Goal: Task Accomplishment & Management: Use online tool/utility

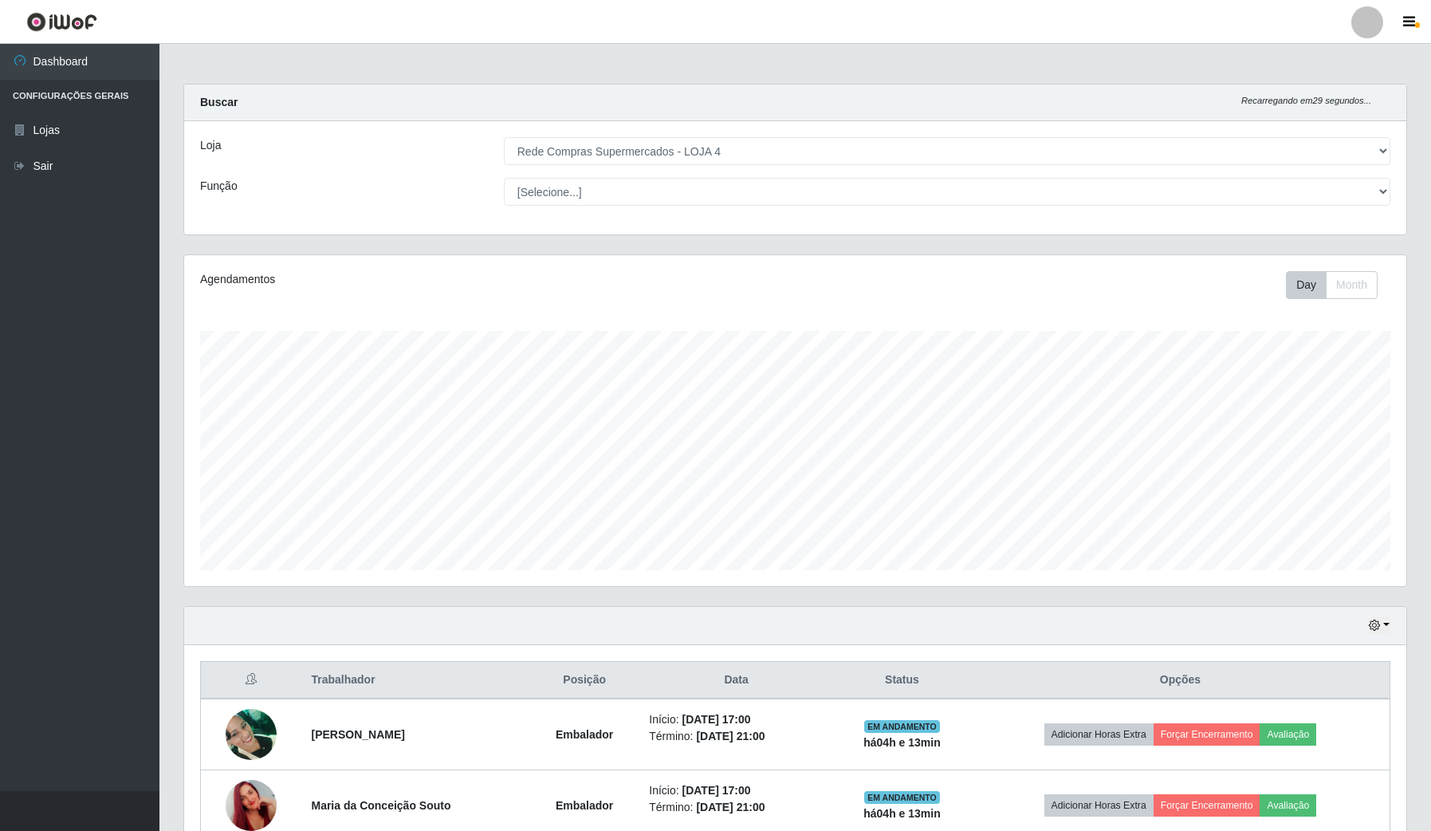
select select "159"
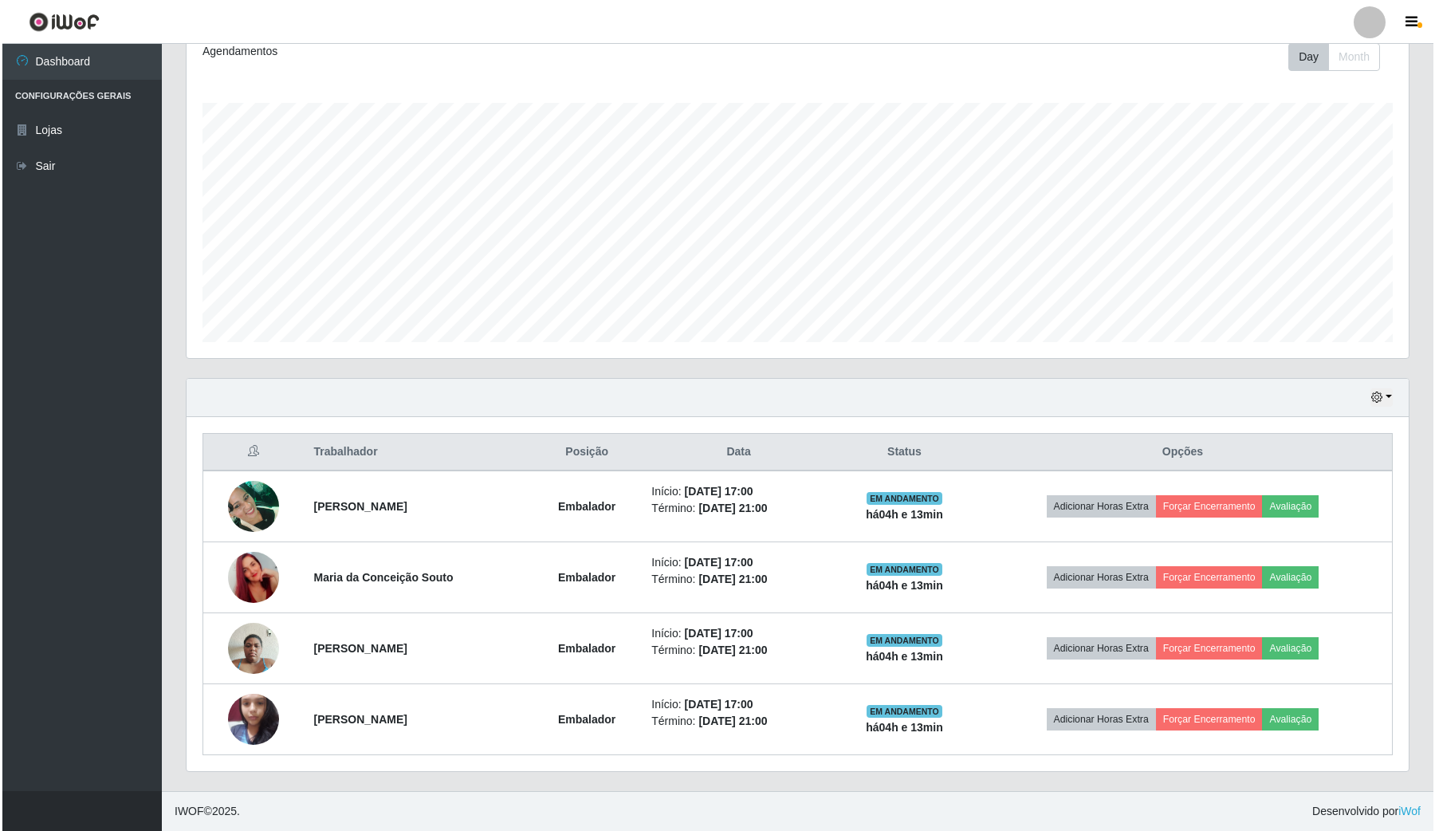
scroll to position [332, 1221]
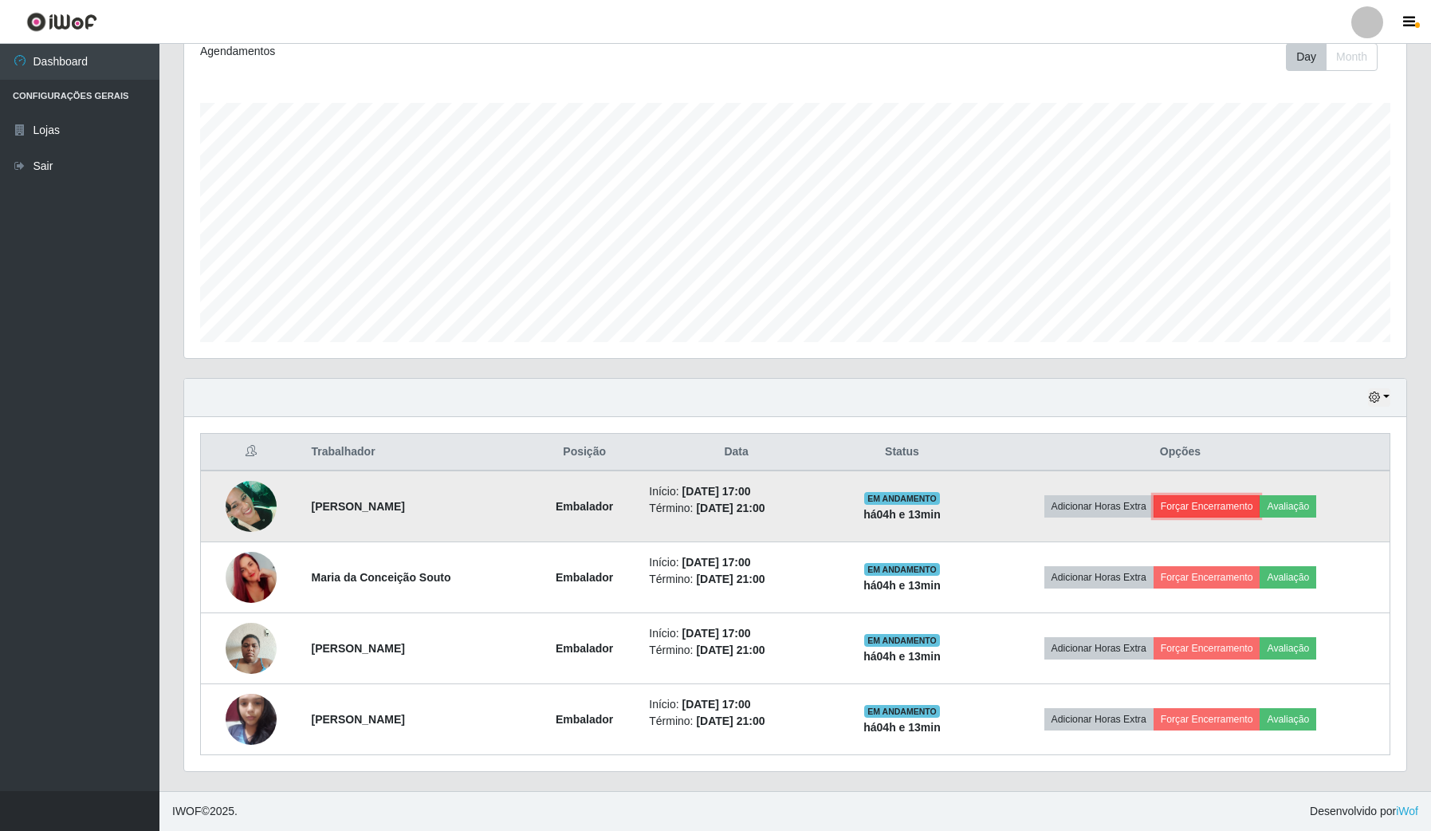
click at [1230, 505] on button "Forçar Encerramento" at bounding box center [1206, 506] width 107 height 22
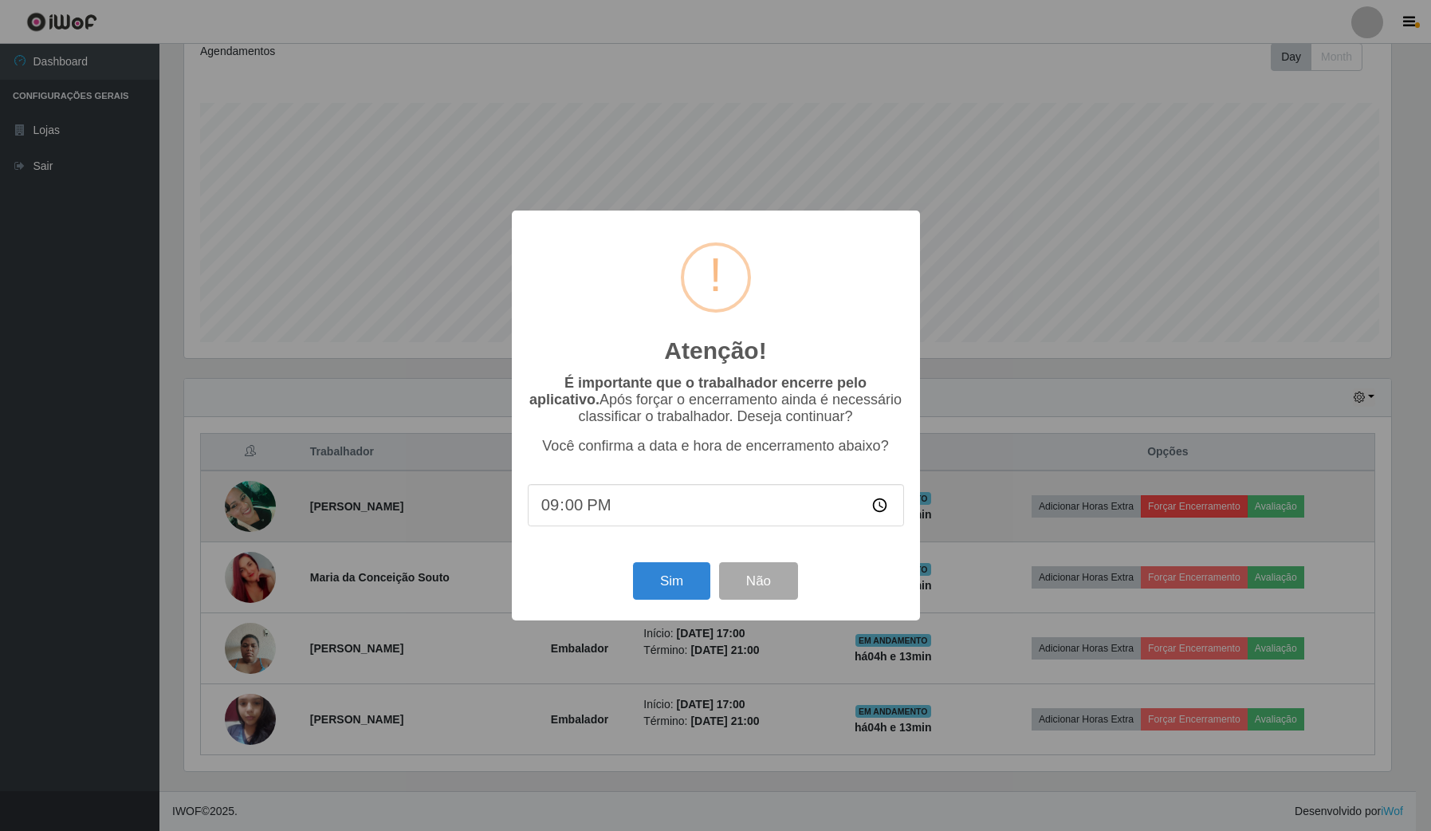
scroll to position [332, 1210]
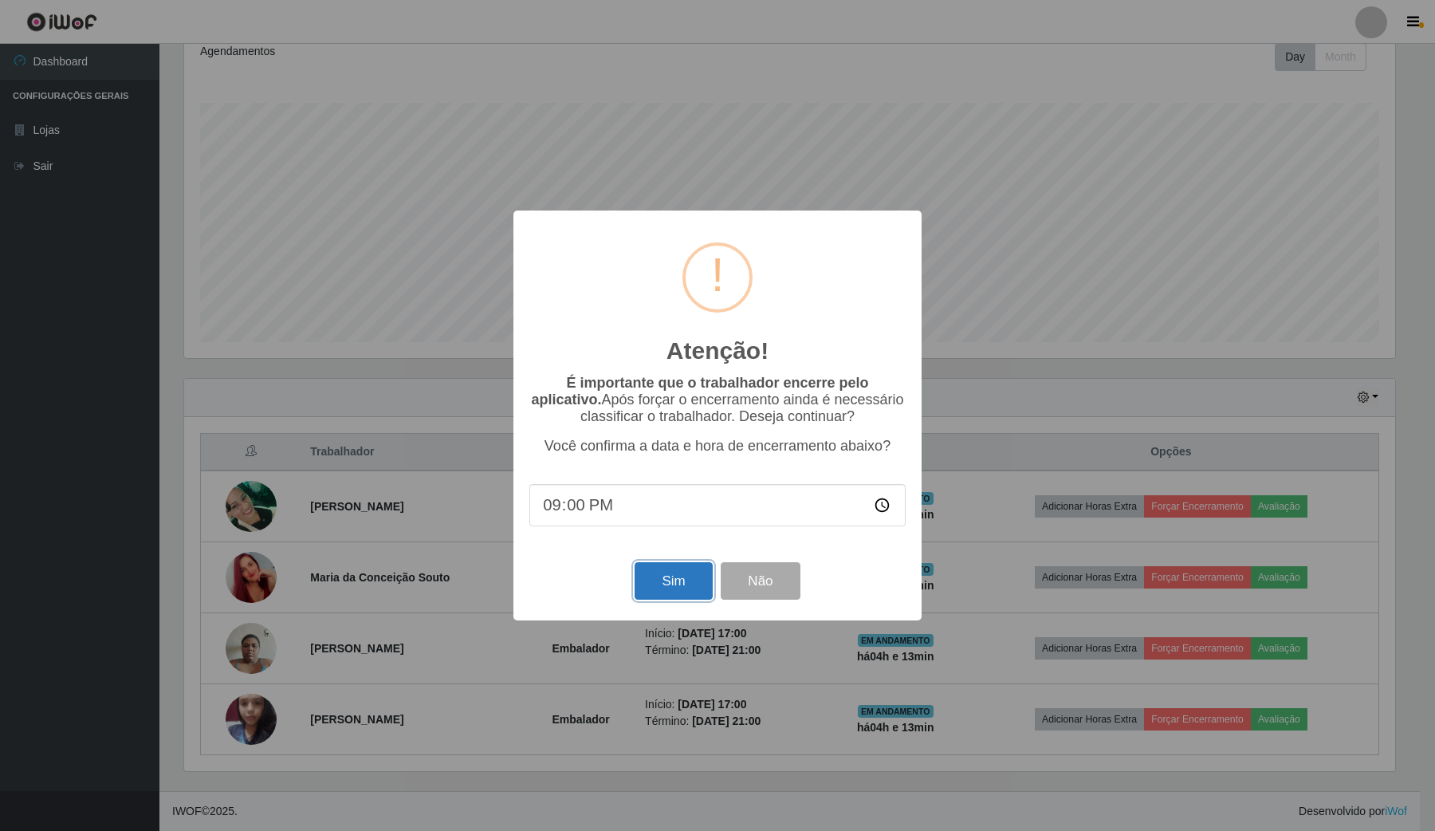
click at [698, 580] on button "Sim" at bounding box center [672, 580] width 77 height 37
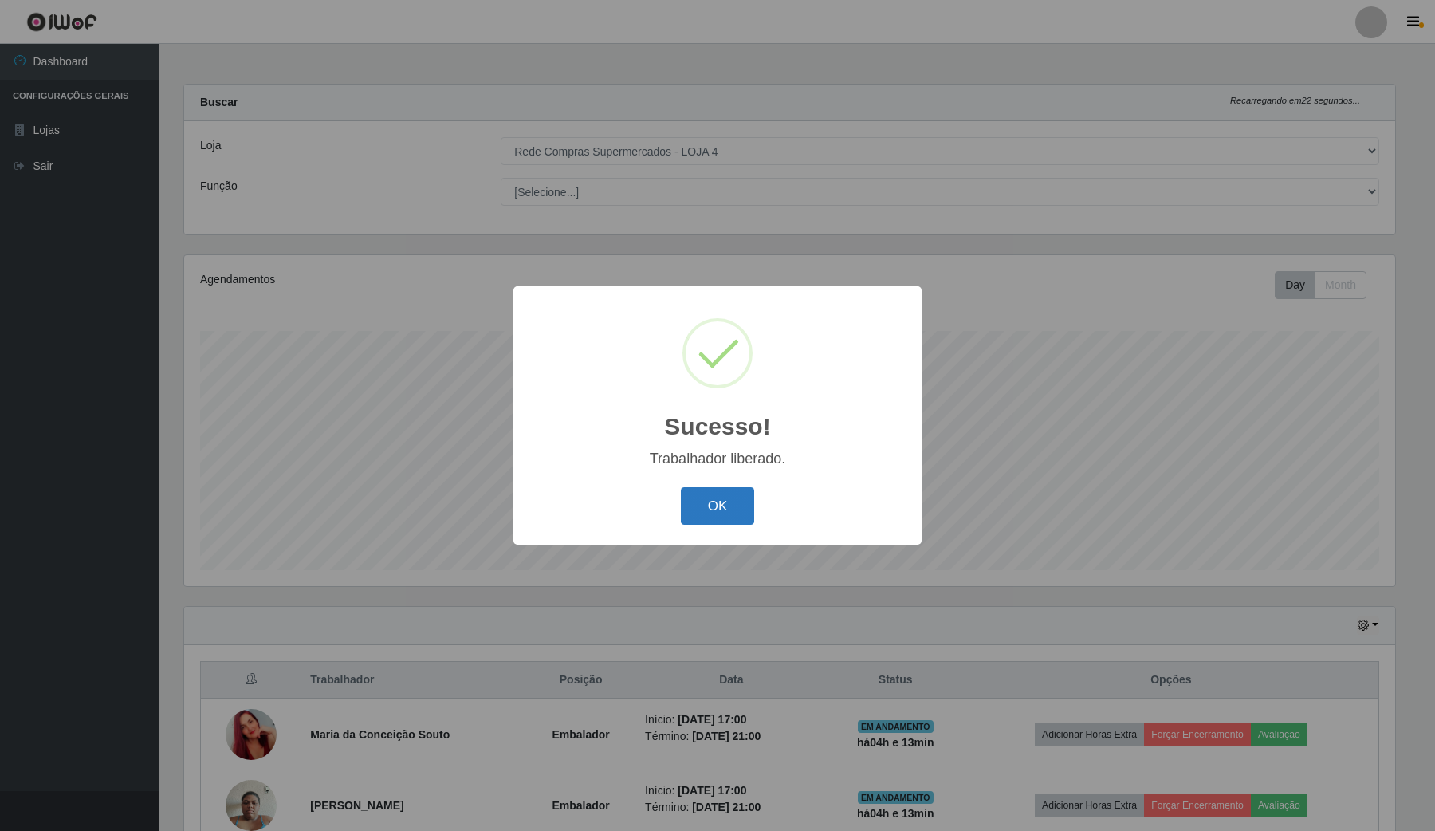
click at [738, 515] on button "OK" at bounding box center [718, 505] width 74 height 37
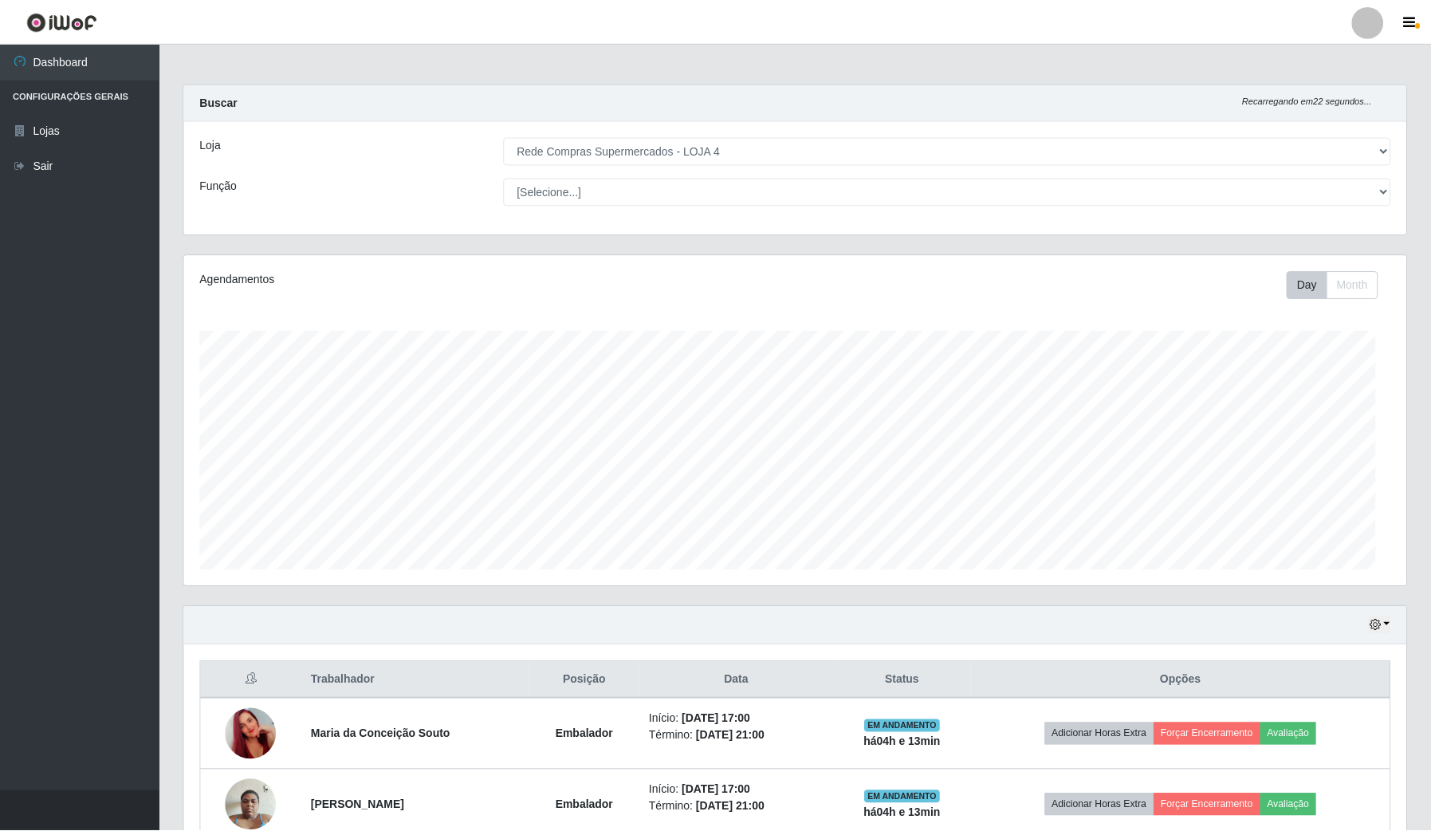
scroll to position [332, 1221]
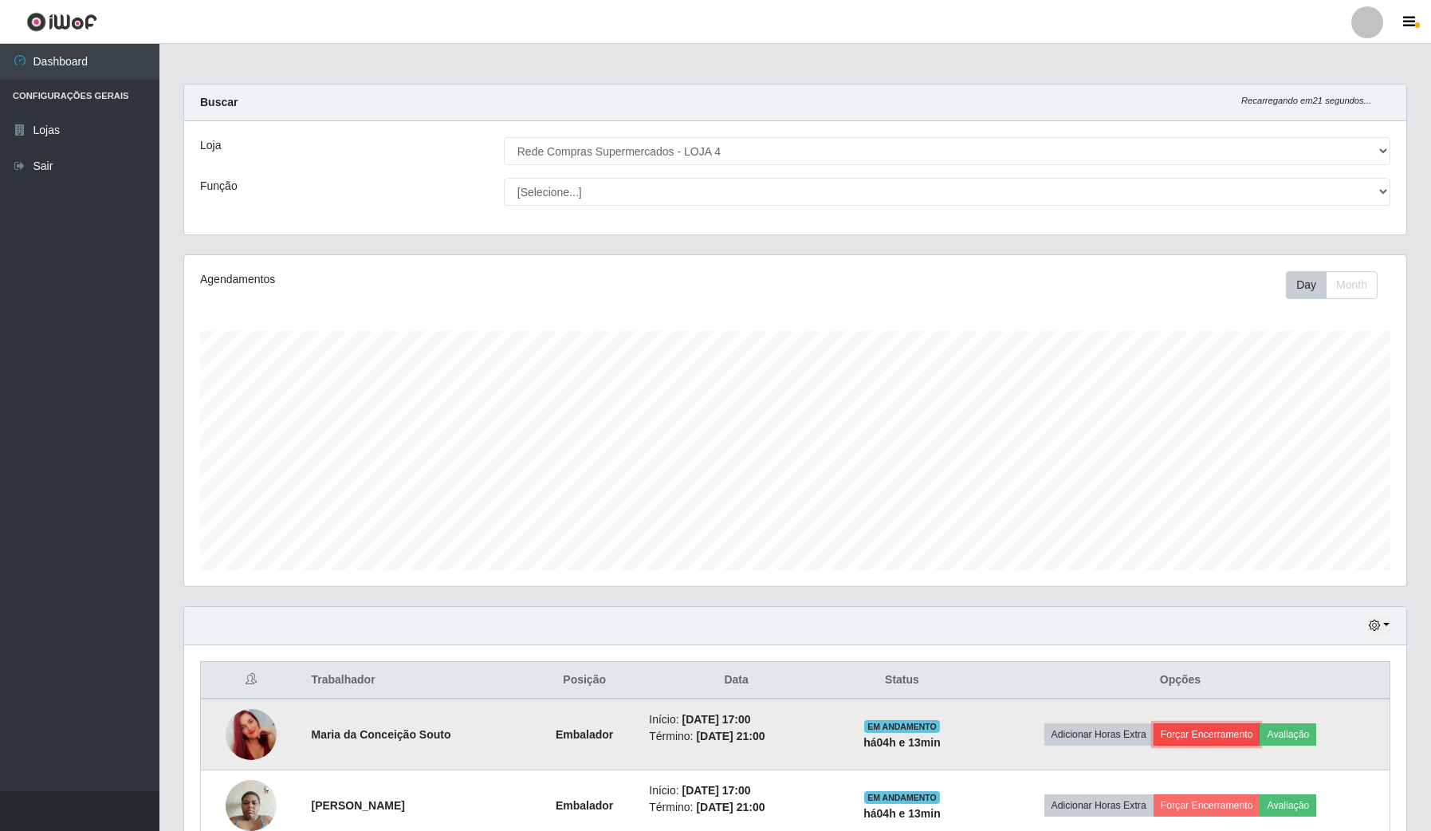
click at [1238, 723] on button "Forçar Encerramento" at bounding box center [1206, 734] width 107 height 22
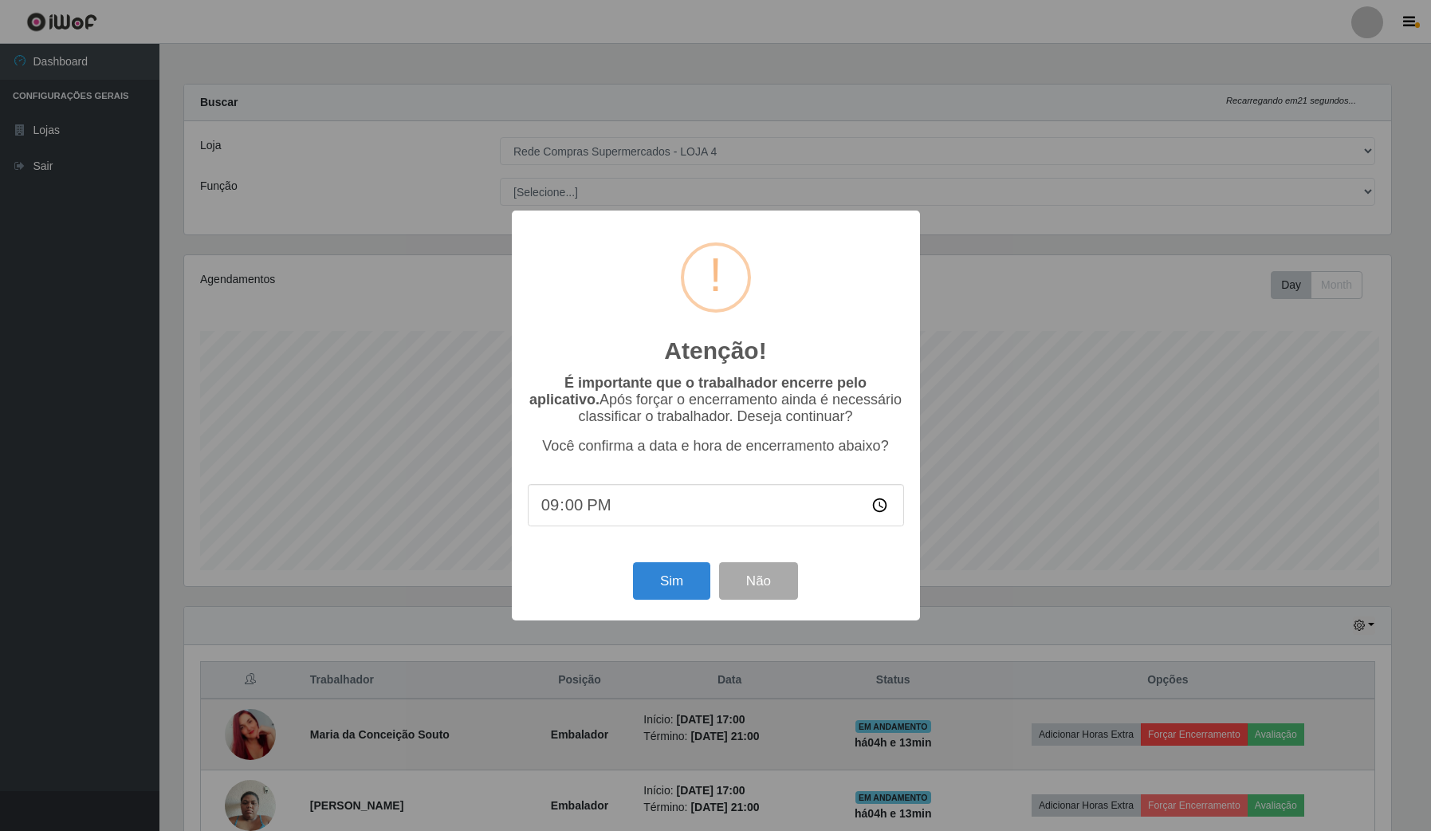
scroll to position [332, 1210]
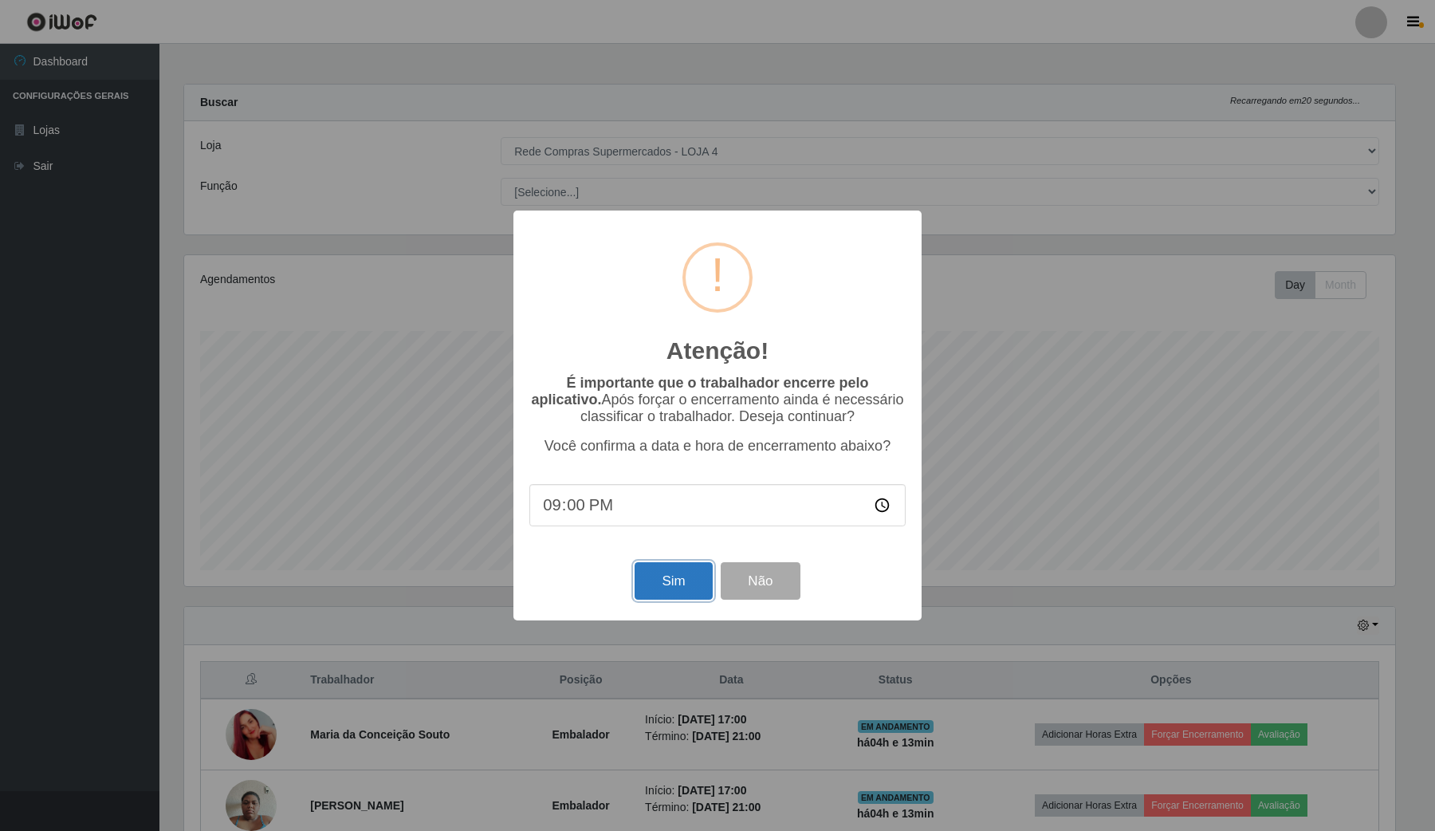
click at [662, 599] on button "Sim" at bounding box center [672, 580] width 77 height 37
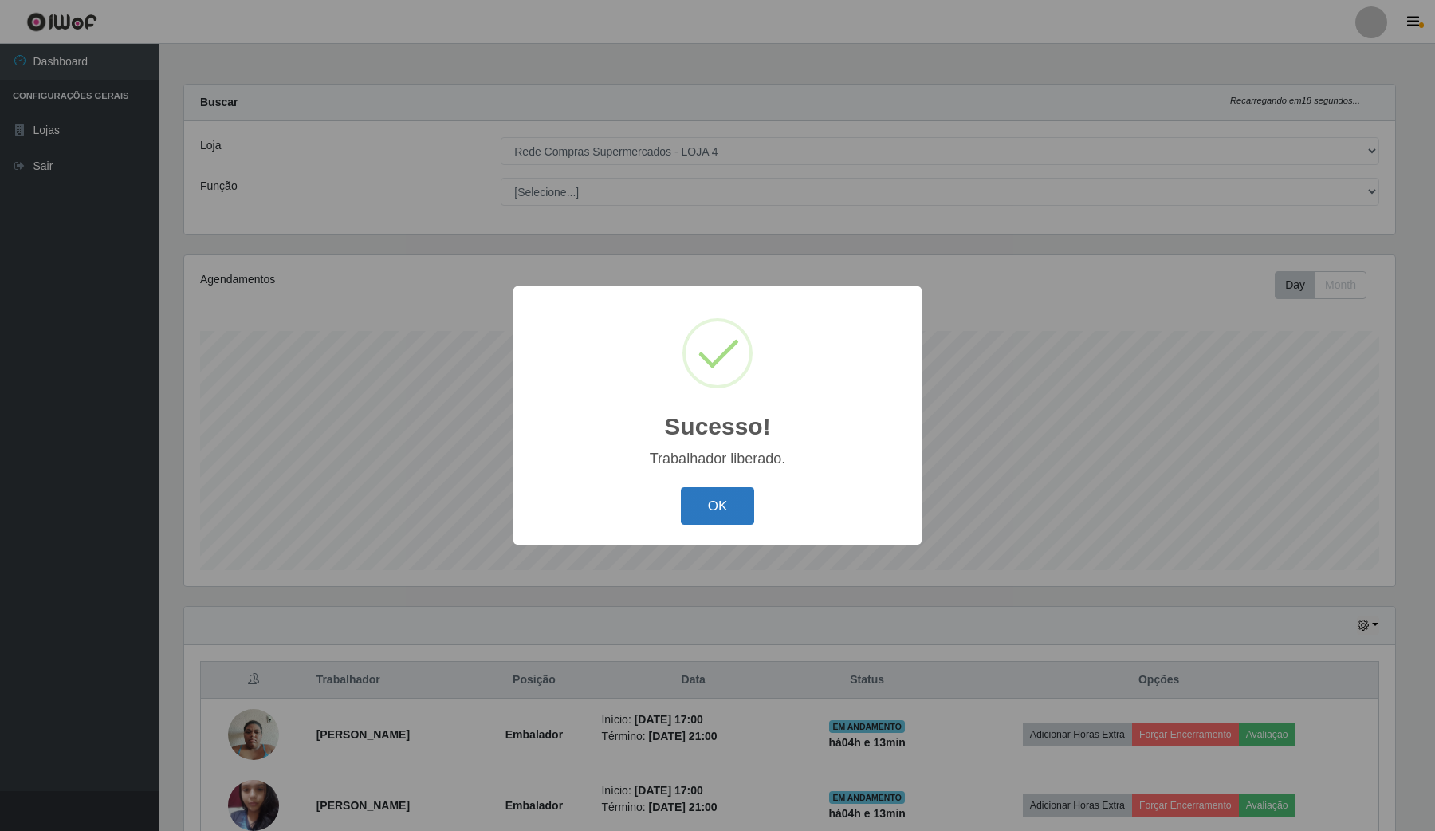
click at [740, 517] on button "OK" at bounding box center [718, 505] width 74 height 37
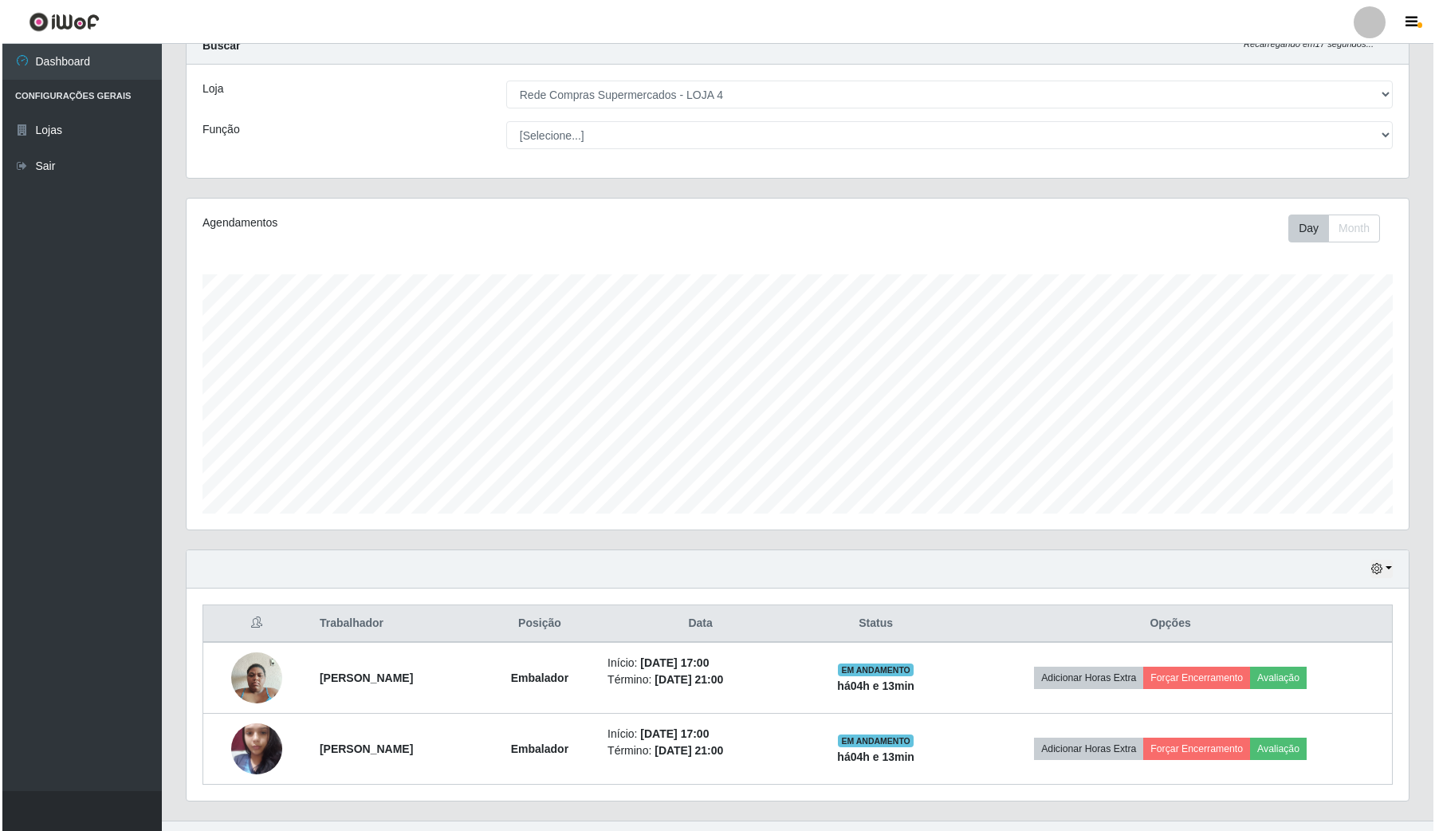
scroll to position [88, 0]
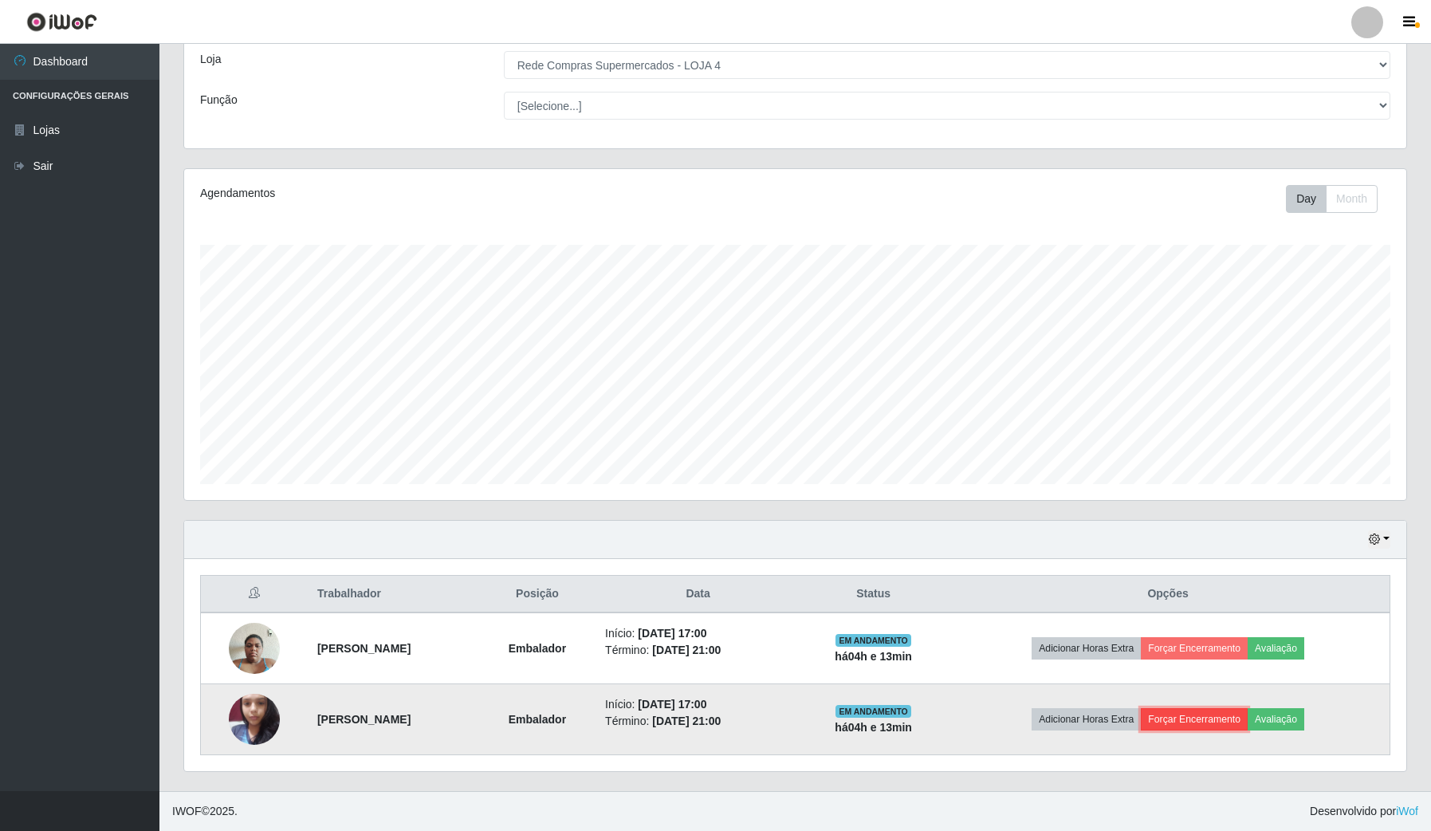
click at [1202, 722] on button "Forçar Encerramento" at bounding box center [1194, 719] width 107 height 22
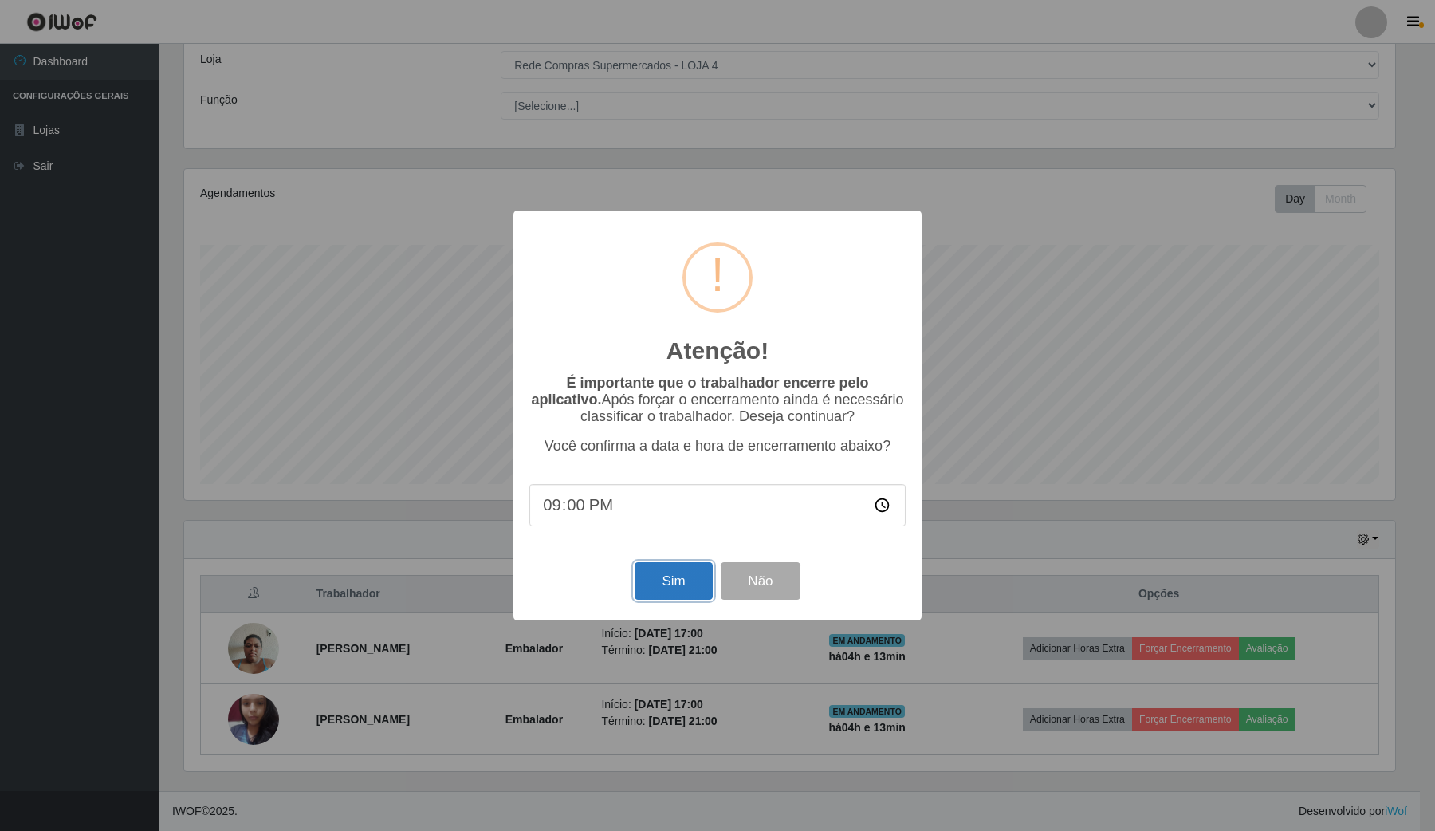
click at [687, 599] on button "Sim" at bounding box center [672, 580] width 77 height 37
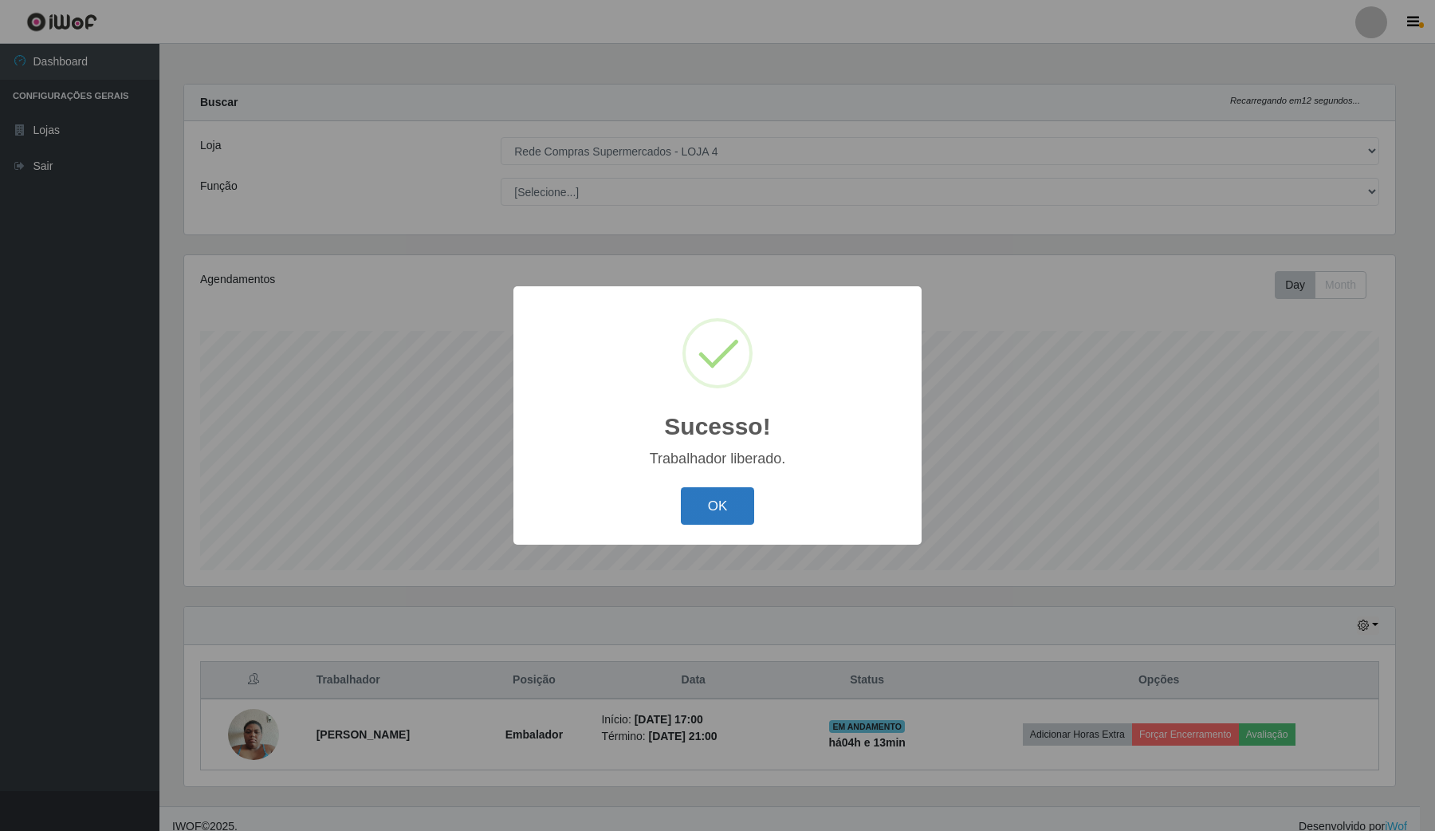
click at [699, 499] on button "OK" at bounding box center [718, 505] width 74 height 37
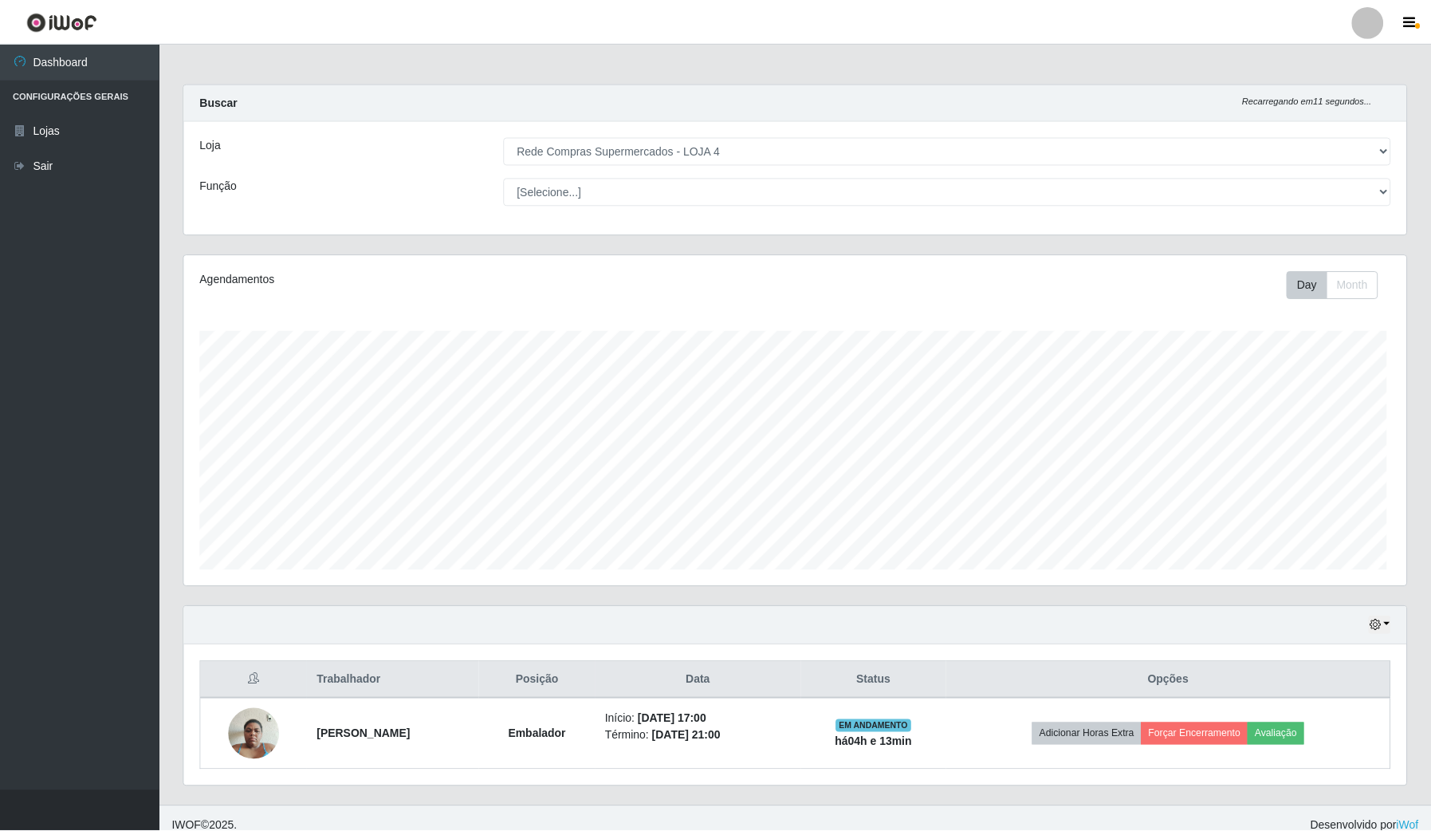
scroll to position [332, 1221]
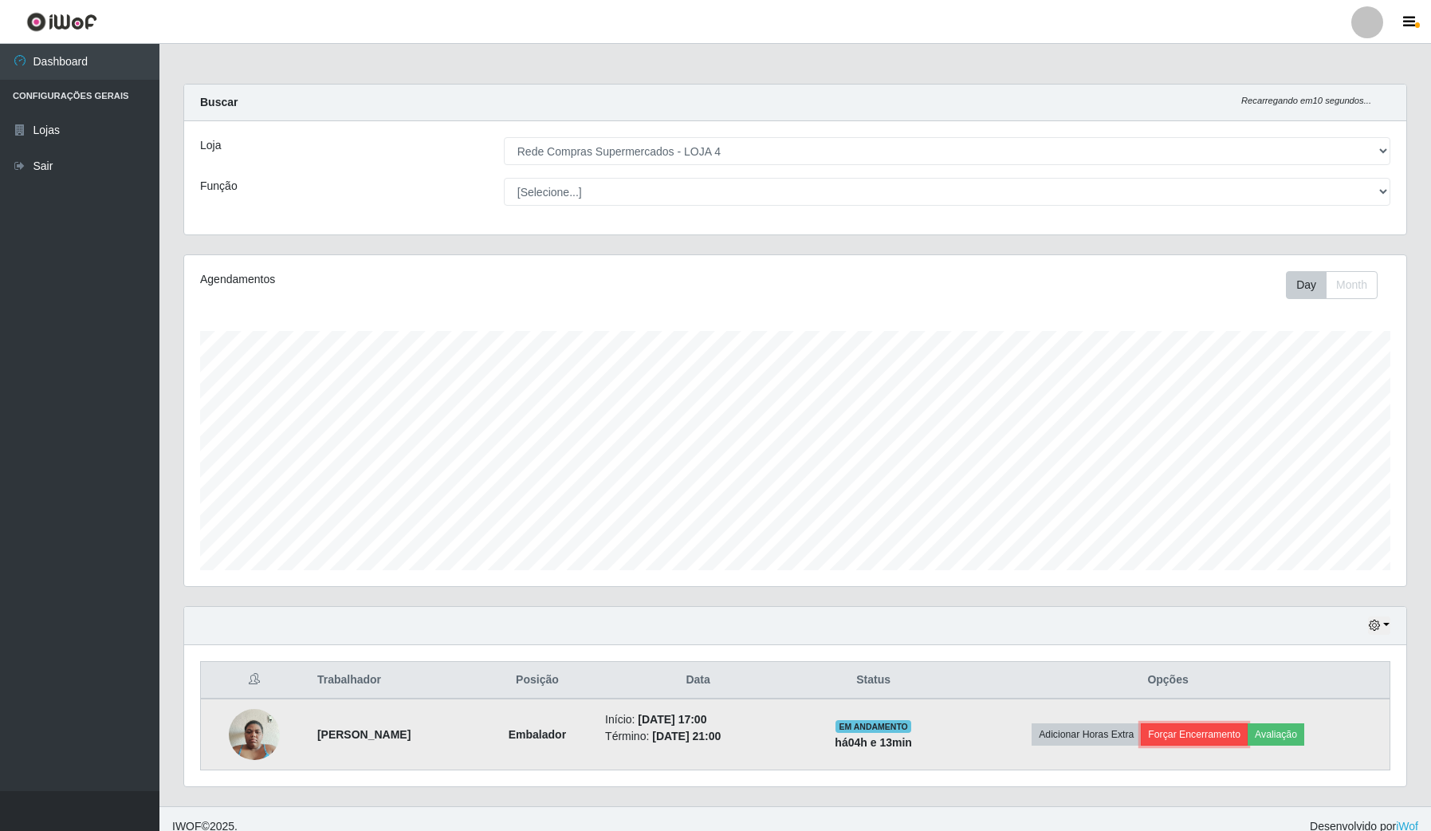
click at [1216, 730] on button "Forçar Encerramento" at bounding box center [1194, 734] width 107 height 22
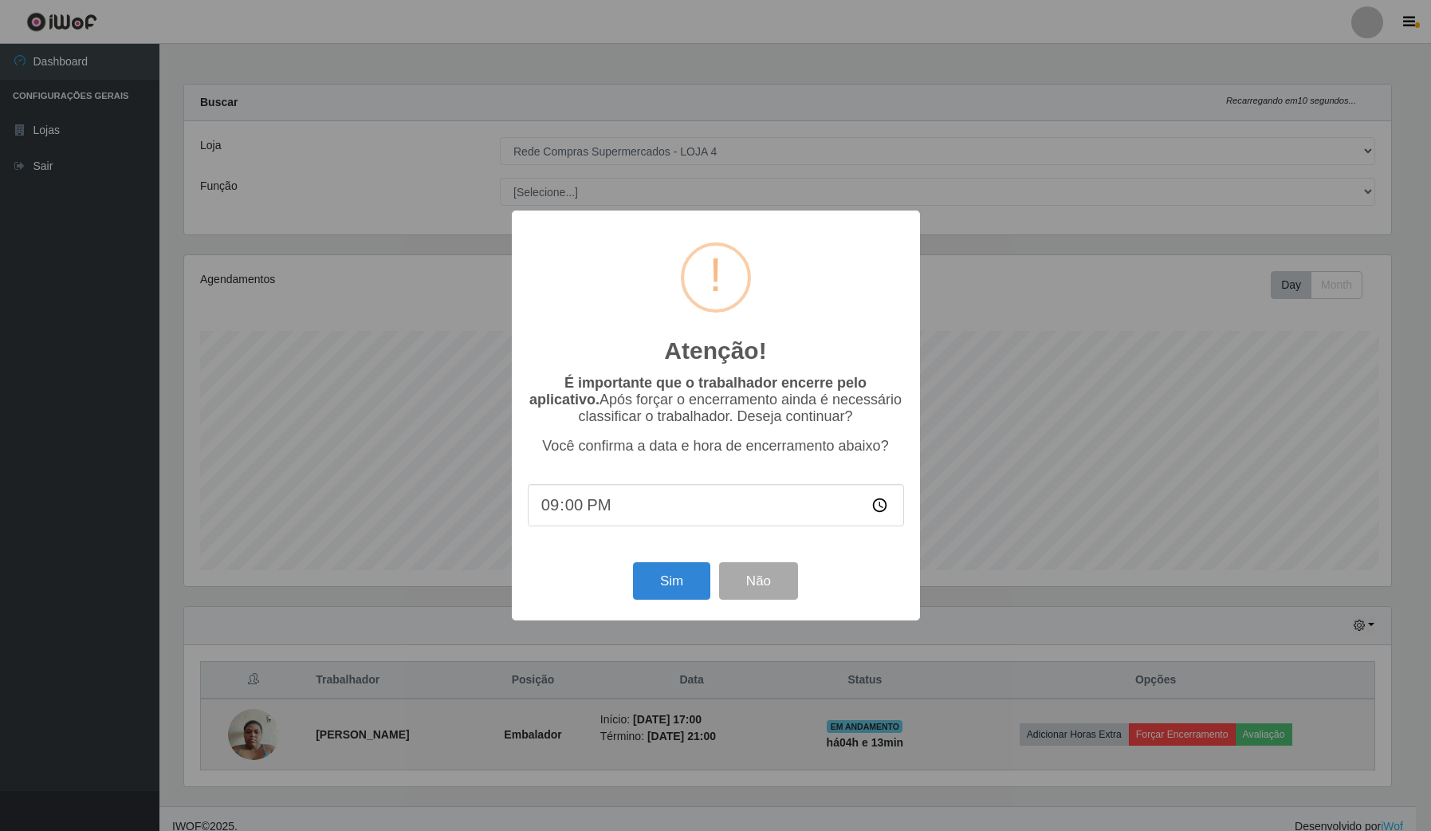
scroll to position [0, 0]
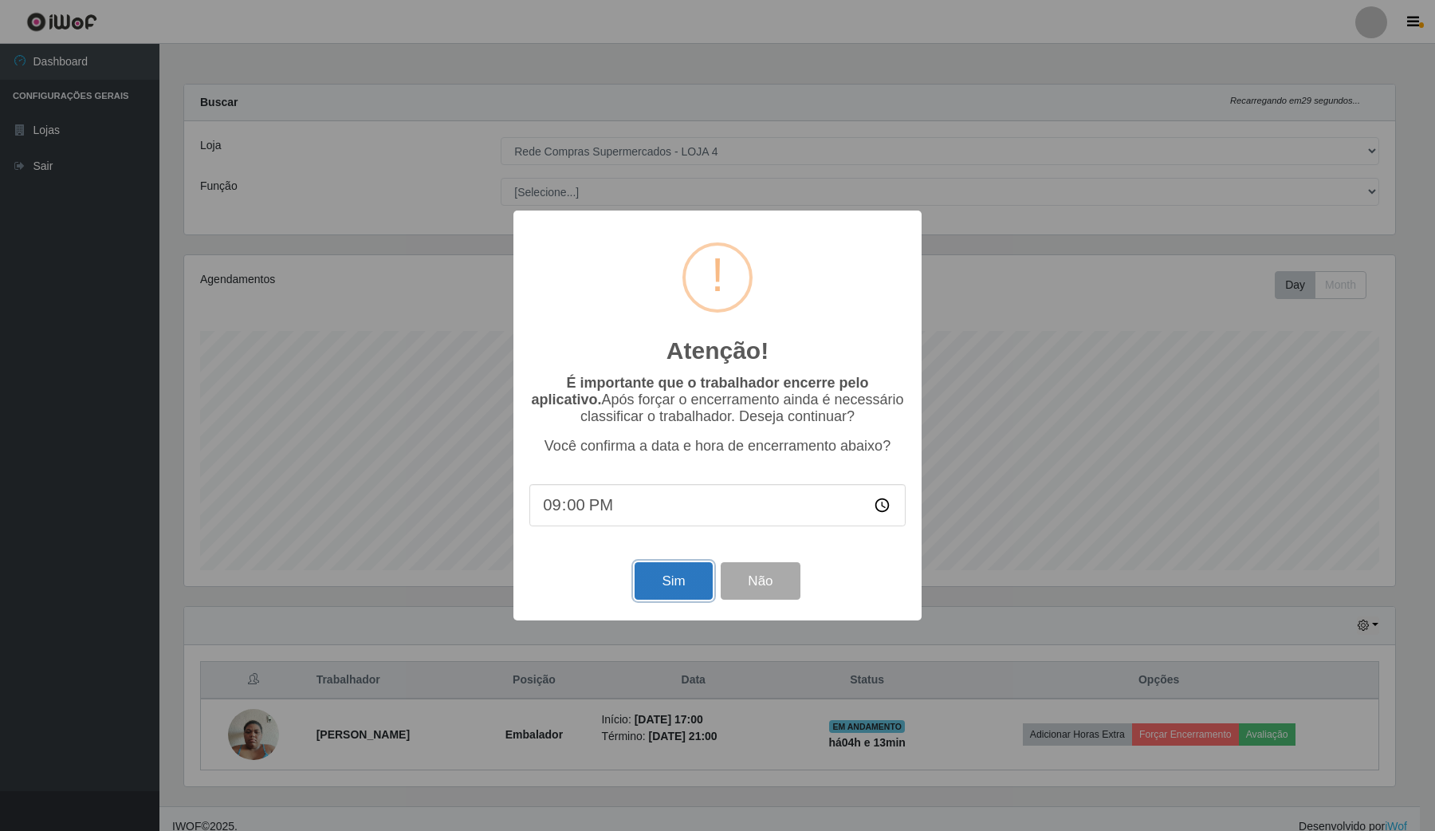
drag, startPoint x: 638, startPoint y: 596, endPoint x: 646, endPoint y: 594, distance: 8.3
click at [638, 595] on button "Sim" at bounding box center [672, 580] width 77 height 37
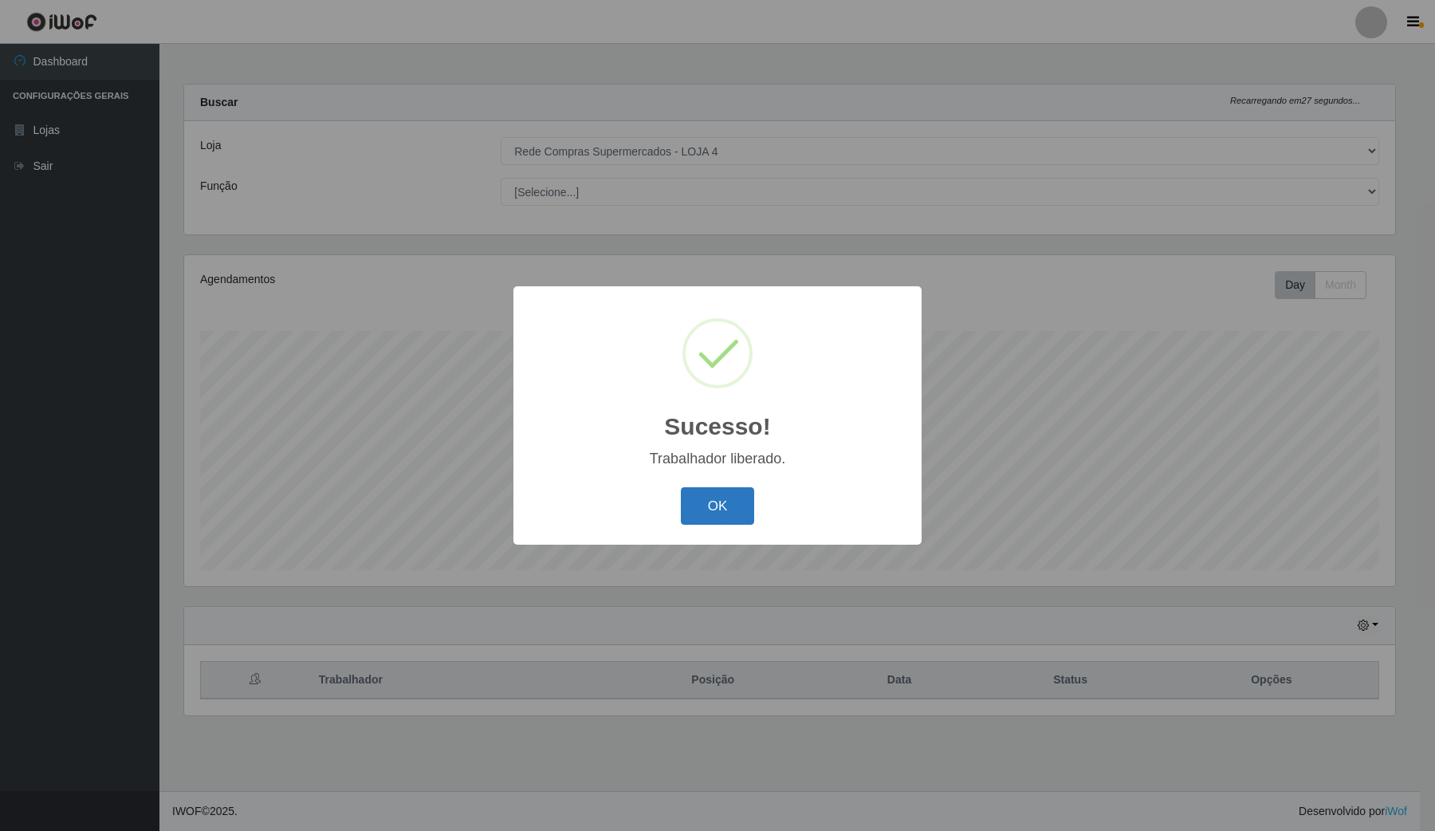
click at [704, 500] on button "OK" at bounding box center [718, 505] width 74 height 37
